Goal: Task Accomplishment & Management: Manage account settings

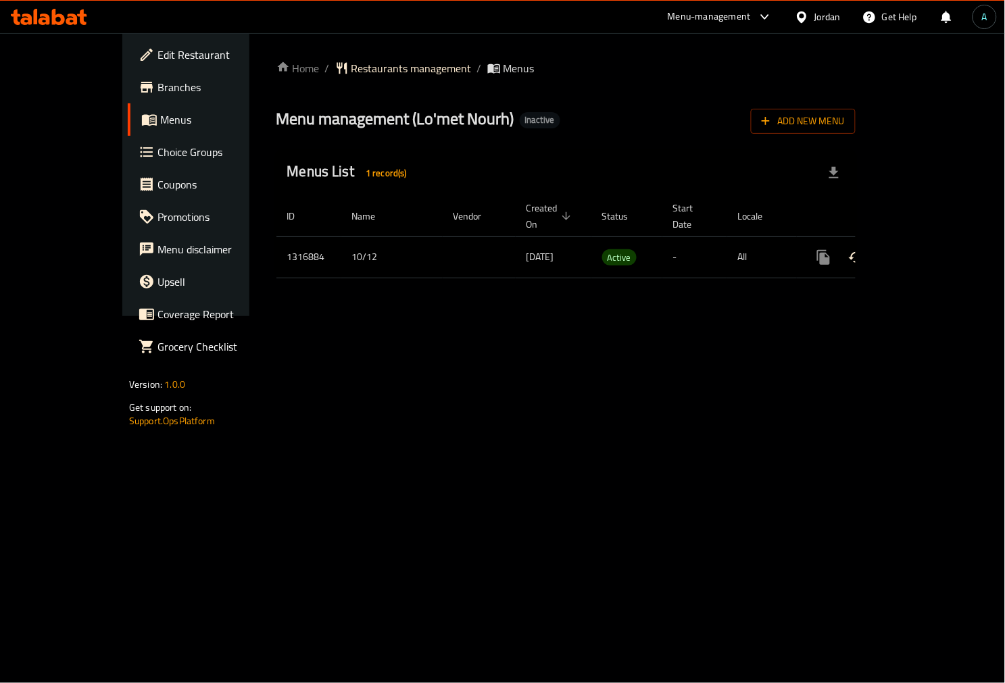
click at [929, 249] on icon "enhanced table" at bounding box center [921, 257] width 16 height 16
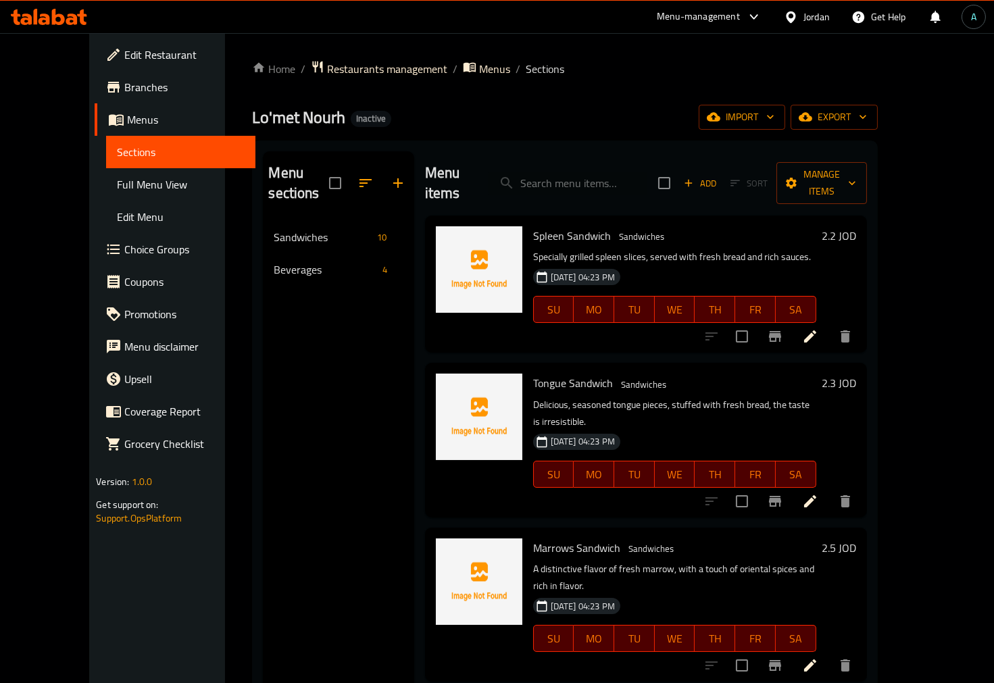
click at [464, 118] on div "Lo'met Nourh Inactive import export" at bounding box center [564, 117] width 625 height 25
drag, startPoint x: 83, startPoint y: 190, endPoint x: 68, endPoint y: 194, distance: 15.4
click at [117, 190] on span "Full Menu View" at bounding box center [181, 184] width 128 height 16
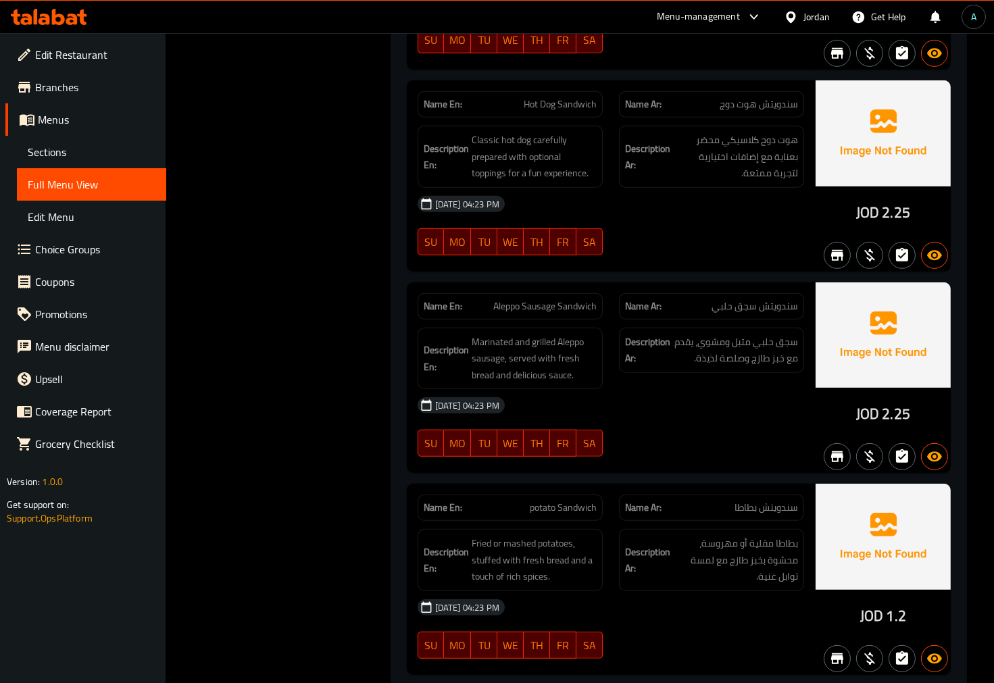
scroll to position [1351, 0]
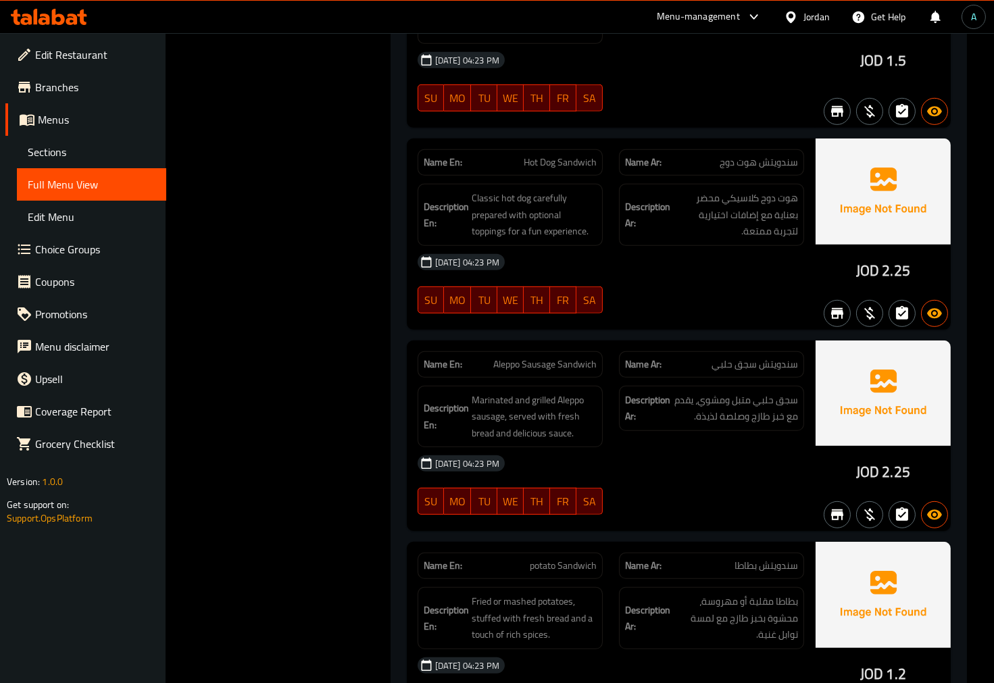
click at [561, 150] on div "Name En: Hot Dog Sandwich" at bounding box center [509, 162] width 185 height 26
copy span "Hot Dog Sandwich"
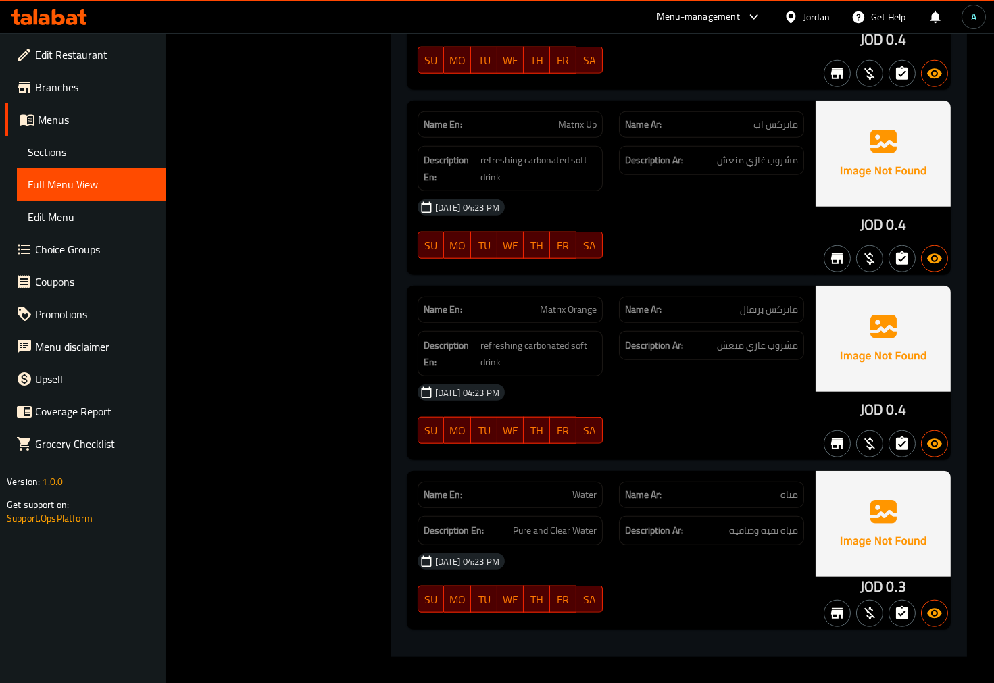
scroll to position [2459, 0]
drag, startPoint x: 650, startPoint y: 449, endPoint x: 583, endPoint y: 440, distance: 67.5
click at [650, 449] on div at bounding box center [711, 443] width 201 height 16
click at [78, 149] on span "Sections" at bounding box center [92, 152] width 128 height 16
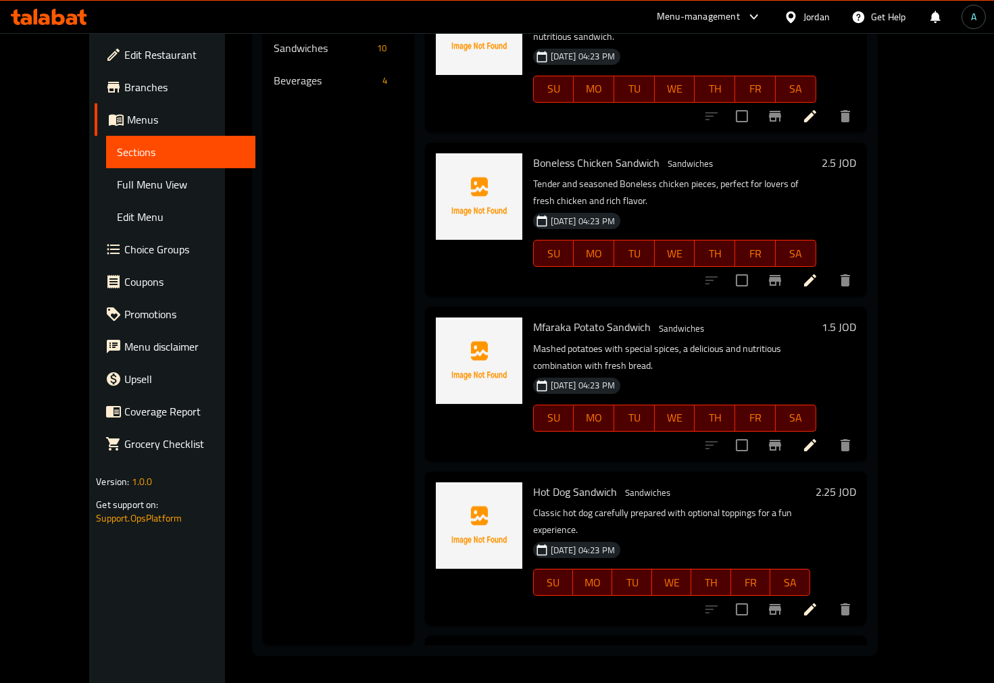
scroll to position [600, 0]
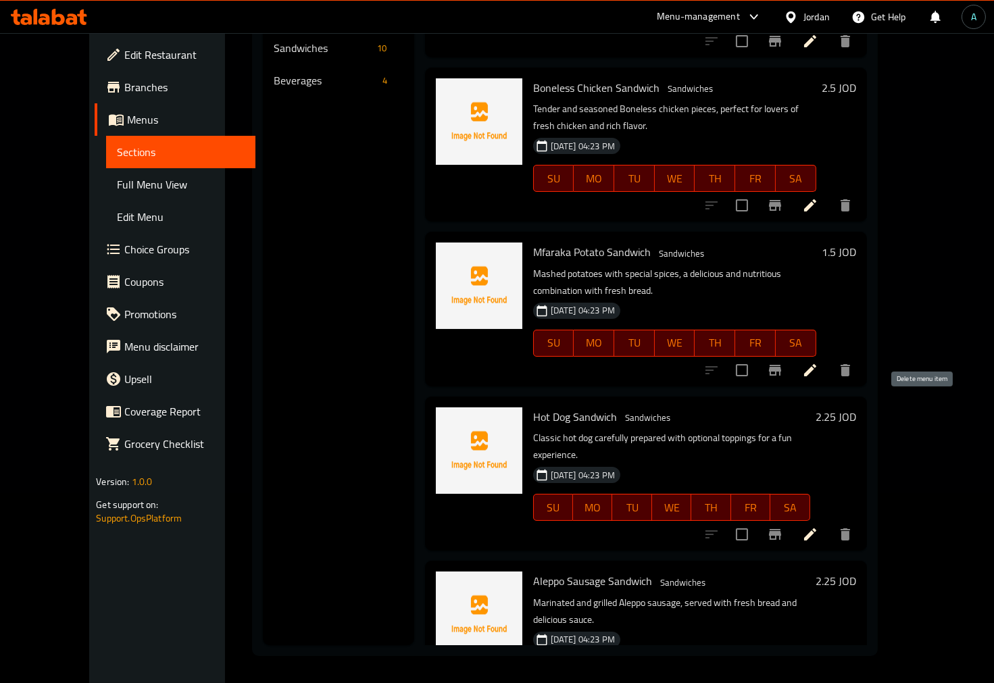
click at [853, 526] on icon "delete" at bounding box center [845, 534] width 16 height 16
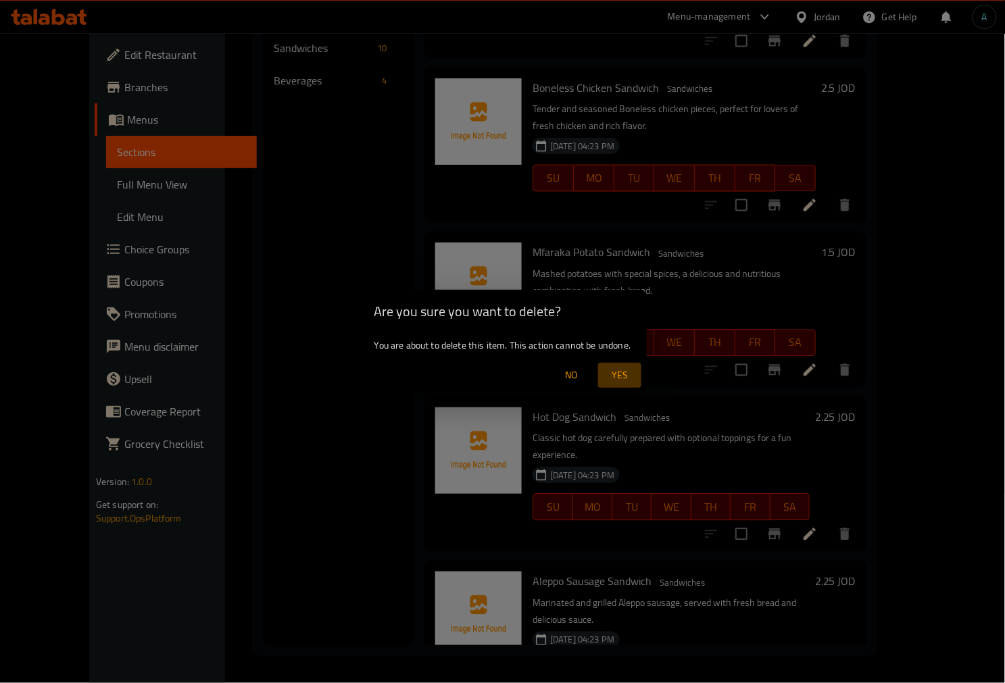
click at [615, 376] on span "Yes" at bounding box center [619, 375] width 32 height 17
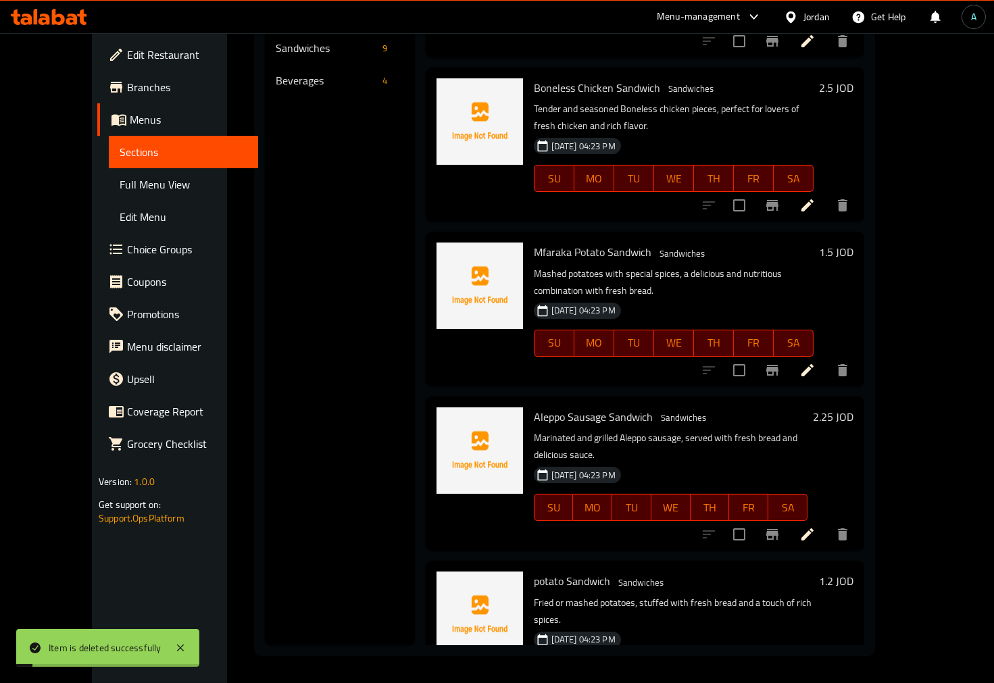
click at [120, 189] on span "Full Menu View" at bounding box center [184, 184] width 128 height 16
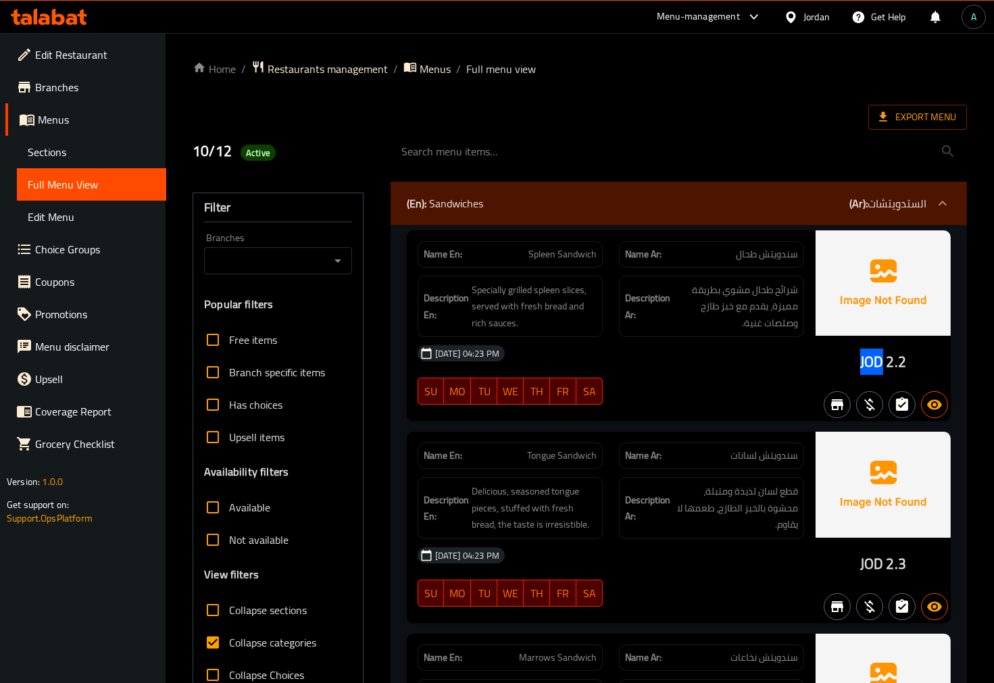
drag, startPoint x: 862, startPoint y: 359, endPoint x: 882, endPoint y: 361, distance: 19.7
click at [882, 361] on span "JOD" at bounding box center [871, 362] width 23 height 26
copy span "JOD"
click at [257, 638] on span "Collapse categories" at bounding box center [272, 642] width 87 height 16
click at [229, 638] on input "Collapse categories" at bounding box center [213, 642] width 32 height 32
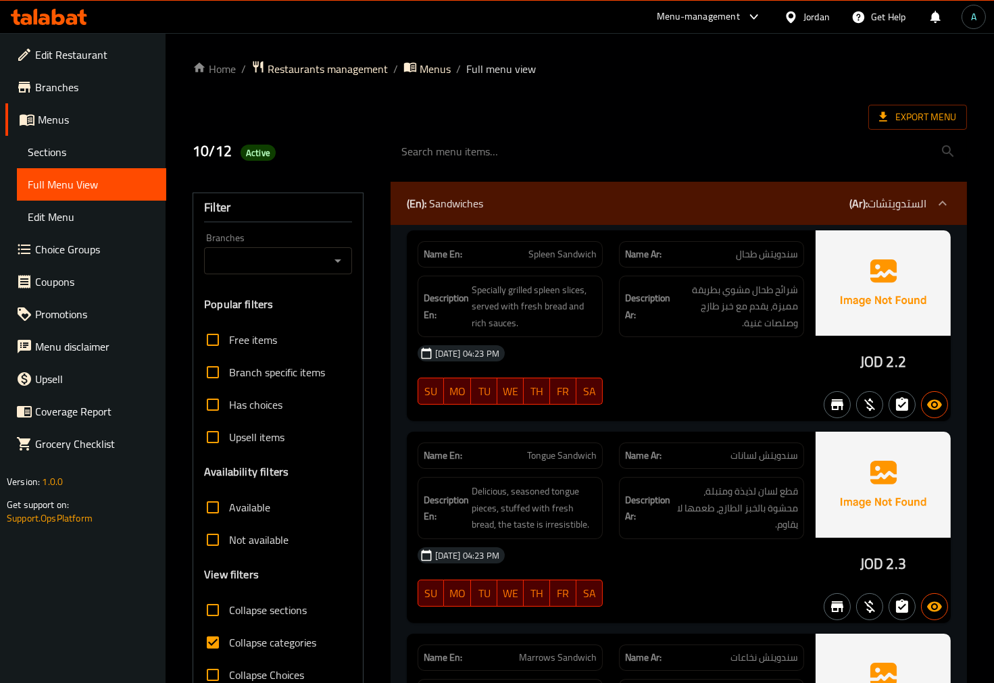
checkbox input "false"
